Goal: Task Accomplishment & Management: Complete application form

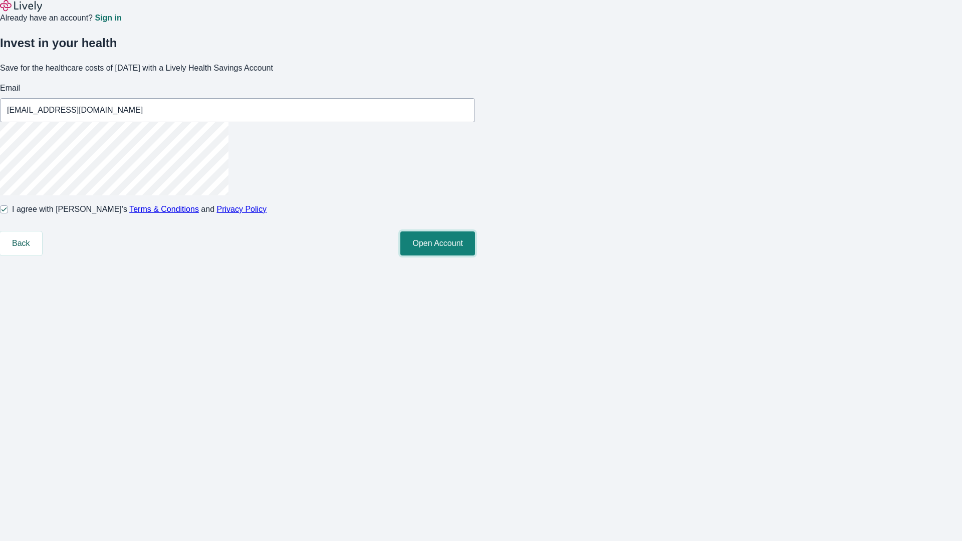
click at [475, 256] on button "Open Account" at bounding box center [437, 244] width 75 height 24
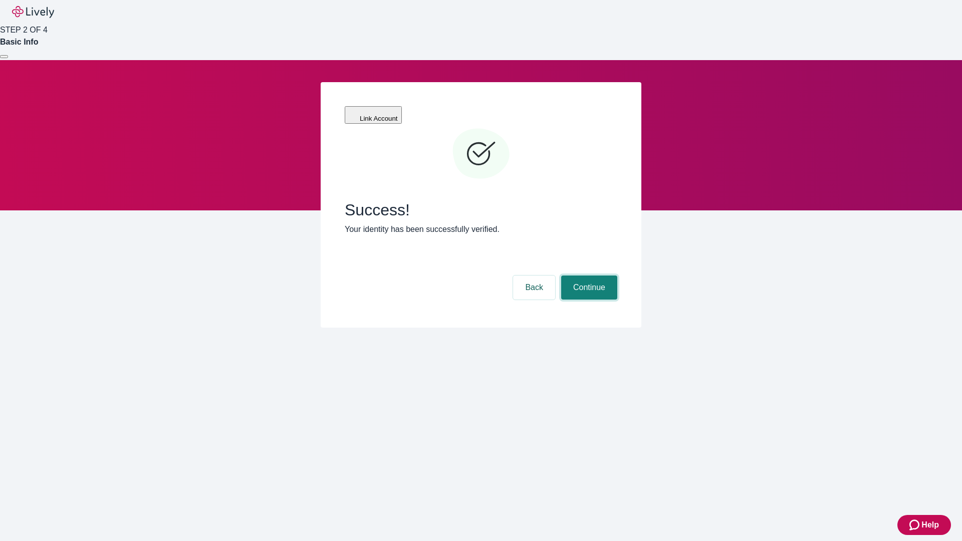
click at [588, 276] on button "Continue" at bounding box center [589, 288] width 56 height 24
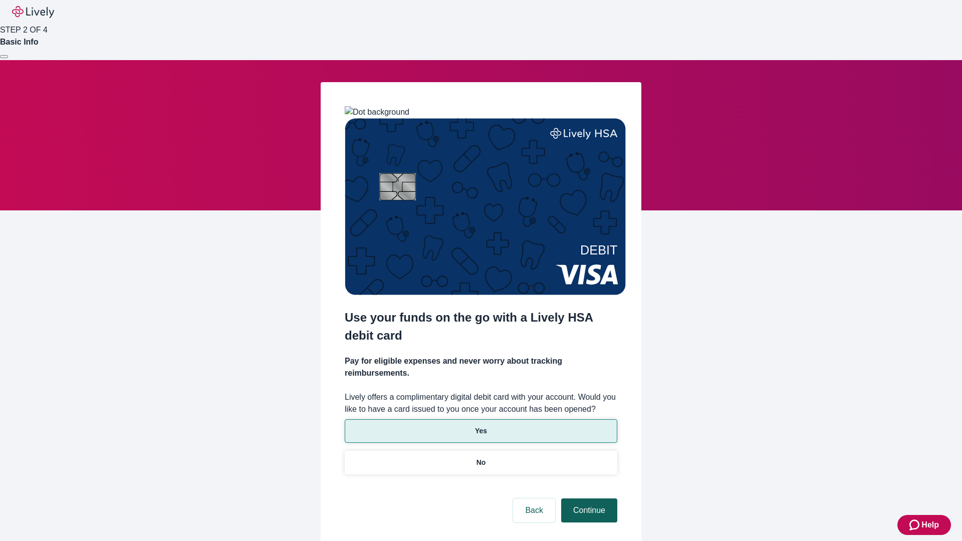
click at [481, 426] on p "Yes" at bounding box center [481, 431] width 12 height 11
click at [588, 499] on button "Continue" at bounding box center [589, 511] width 56 height 24
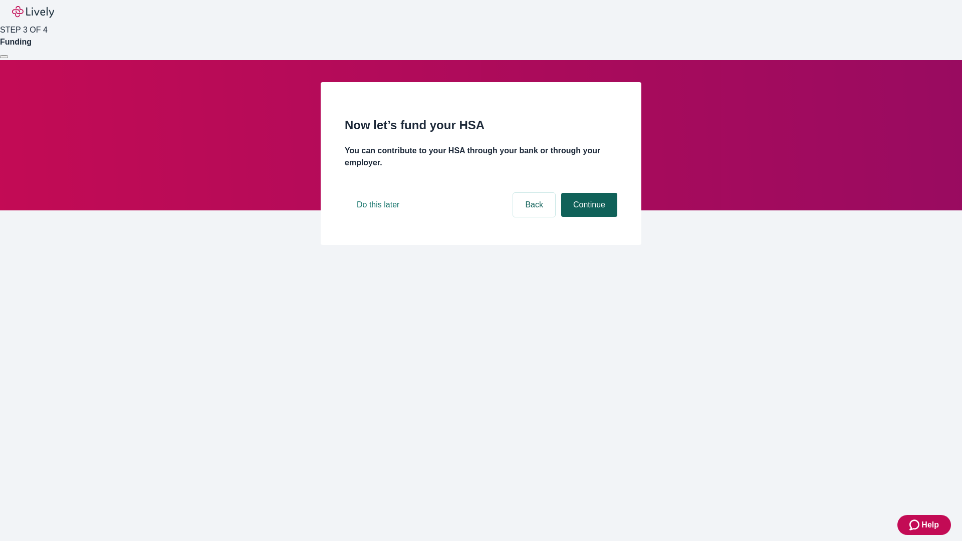
click at [588, 217] on button "Continue" at bounding box center [589, 205] width 56 height 24
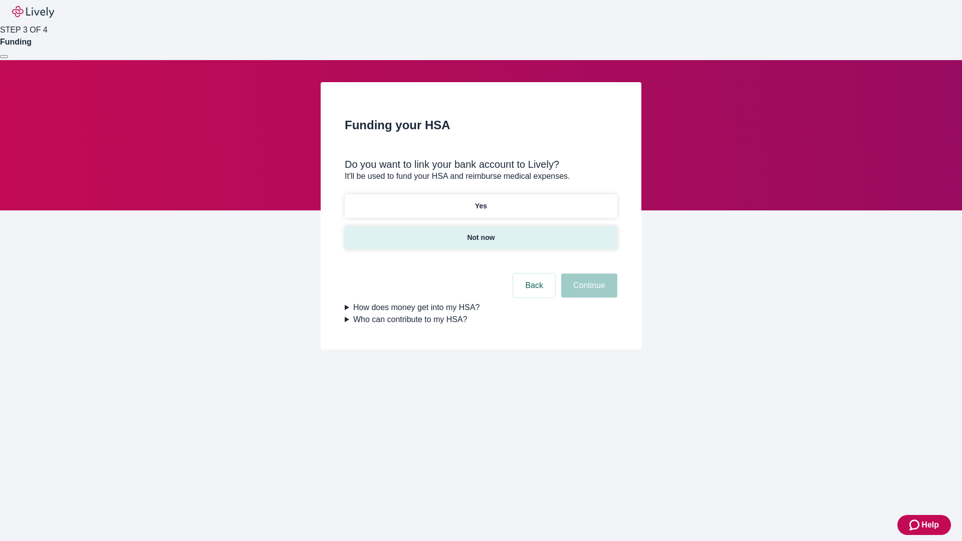
click at [481, 233] on p "Not now" at bounding box center [481, 238] width 28 height 11
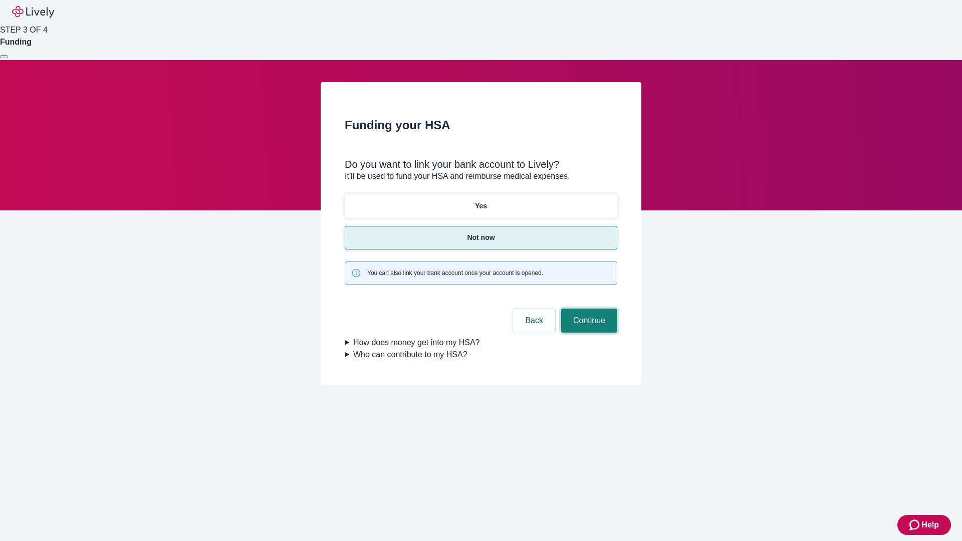
click at [588, 309] on button "Continue" at bounding box center [589, 321] width 56 height 24
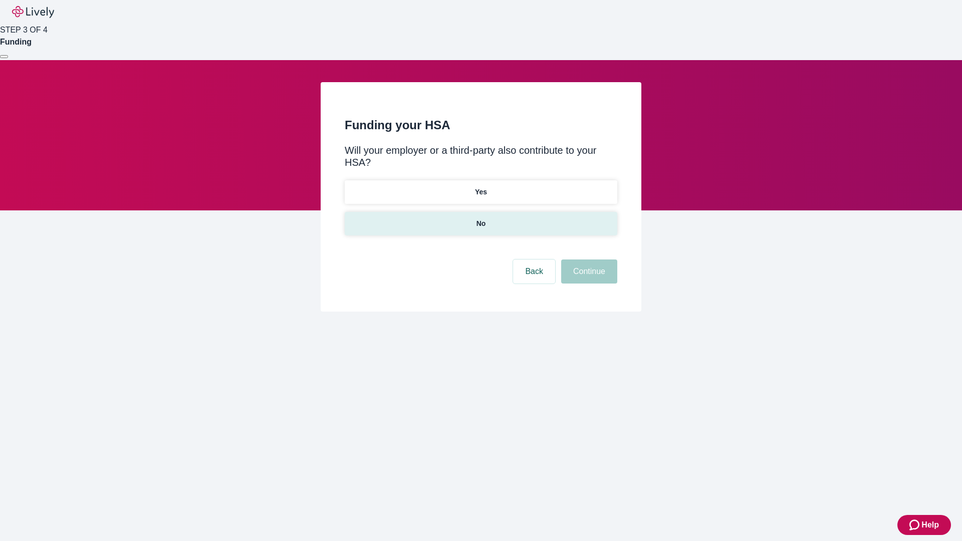
click at [481, 219] on p "No" at bounding box center [482, 224] width 10 height 11
click at [588, 260] on button "Continue" at bounding box center [589, 272] width 56 height 24
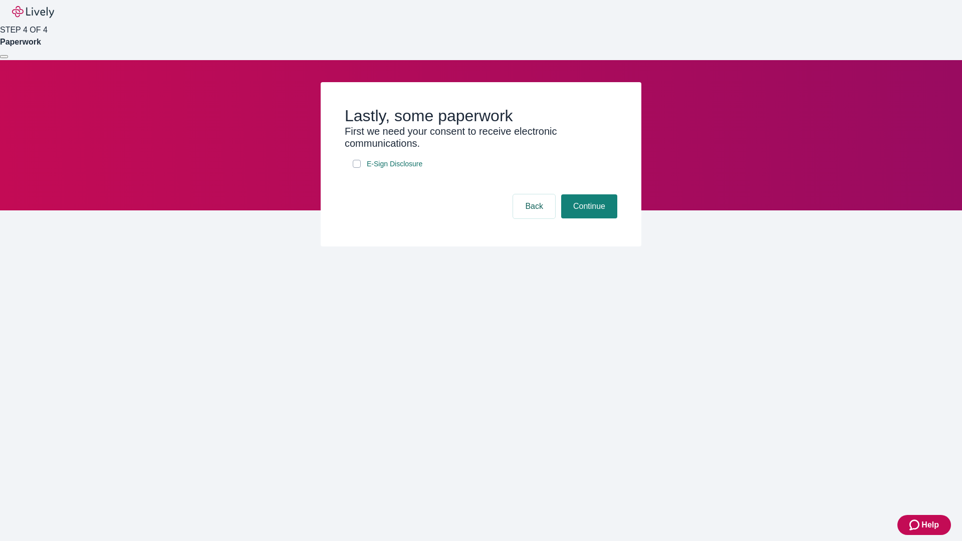
click at [357, 168] on input "E-Sign Disclosure" at bounding box center [357, 164] width 8 height 8
checkbox input "true"
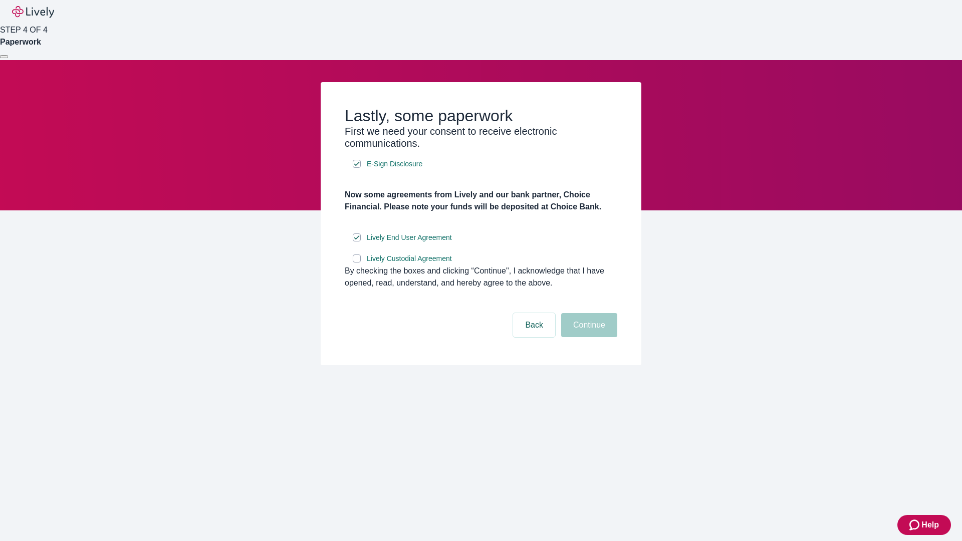
click at [357, 263] on input "Lively Custodial Agreement" at bounding box center [357, 259] width 8 height 8
checkbox input "true"
click at [588, 337] on button "Continue" at bounding box center [589, 325] width 56 height 24
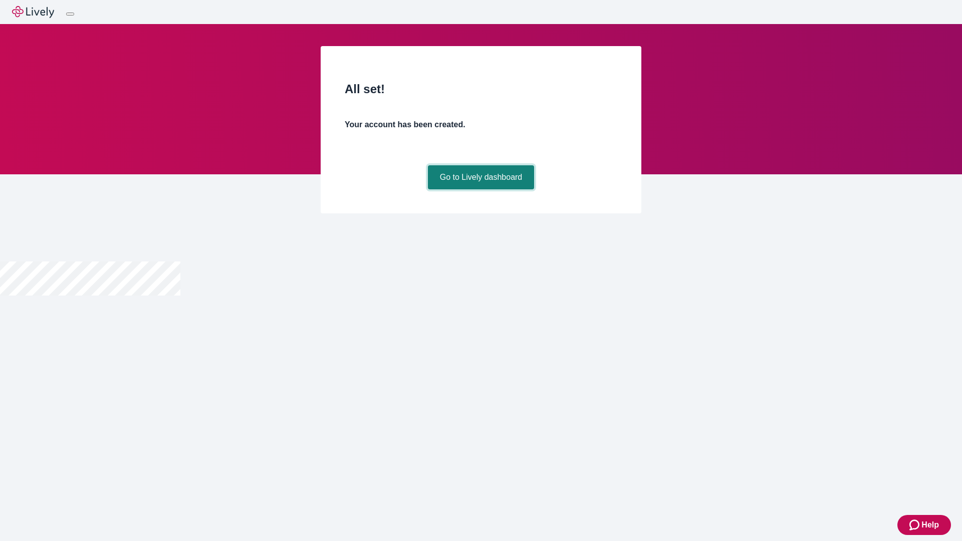
click at [481, 189] on link "Go to Lively dashboard" at bounding box center [481, 177] width 107 height 24
